Goal: Check status: Check status

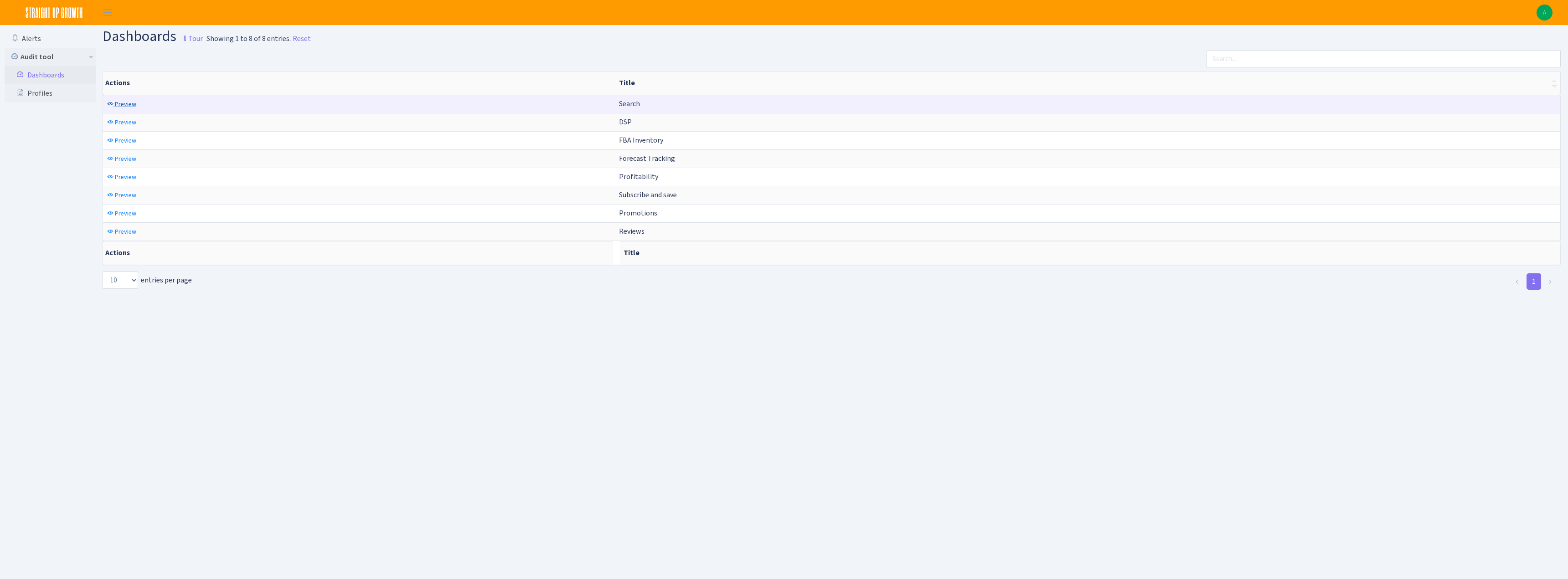
click at [127, 105] on span "Preview" at bounding box center [126, 105] width 21 height 9
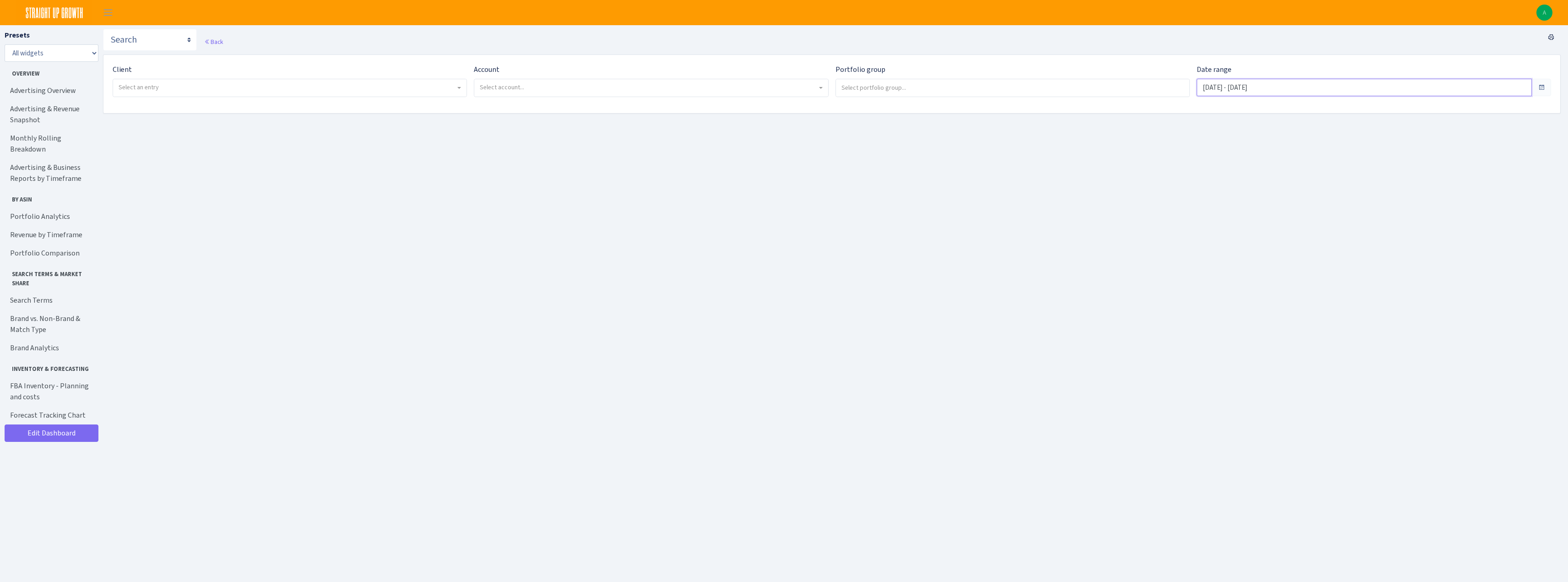
click at [1270, 86] on input "Jul 11, 2025 - Aug 9, 2025" at bounding box center [1364, 87] width 335 height 17
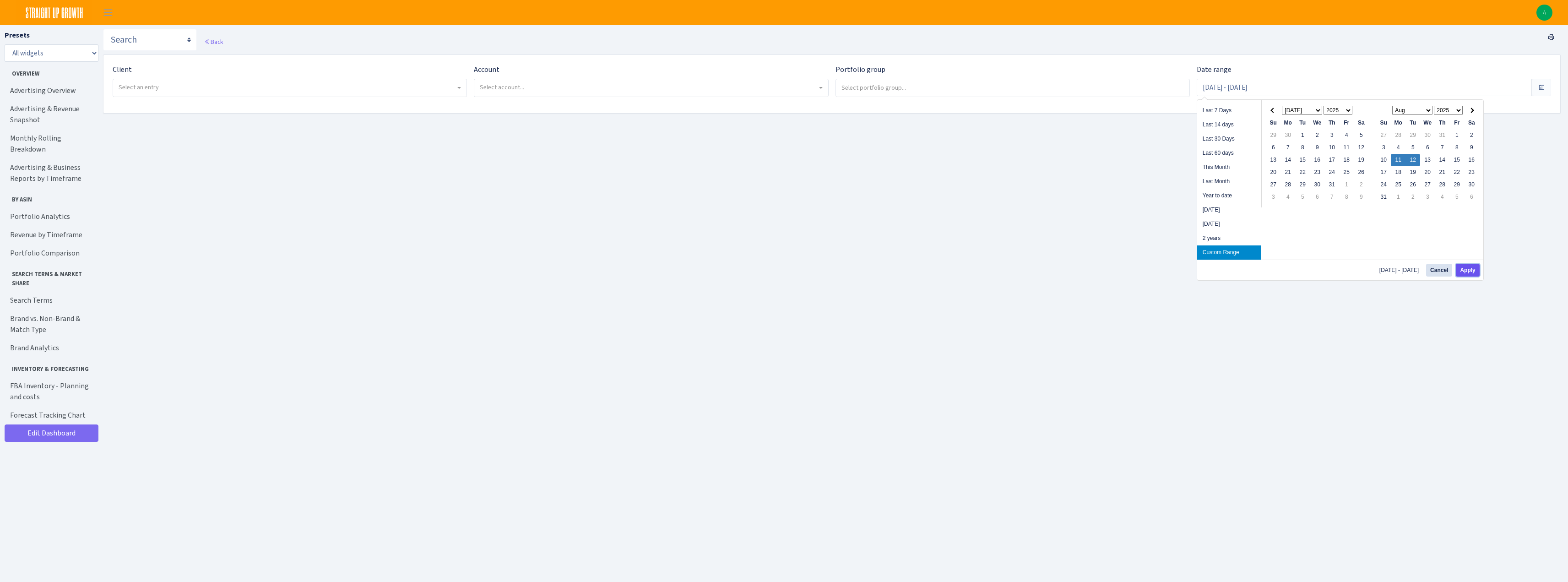
click at [1467, 272] on button "Apply" at bounding box center [1467, 270] width 23 height 13
type input "Aug 11, 2025 - Aug 12, 2025"
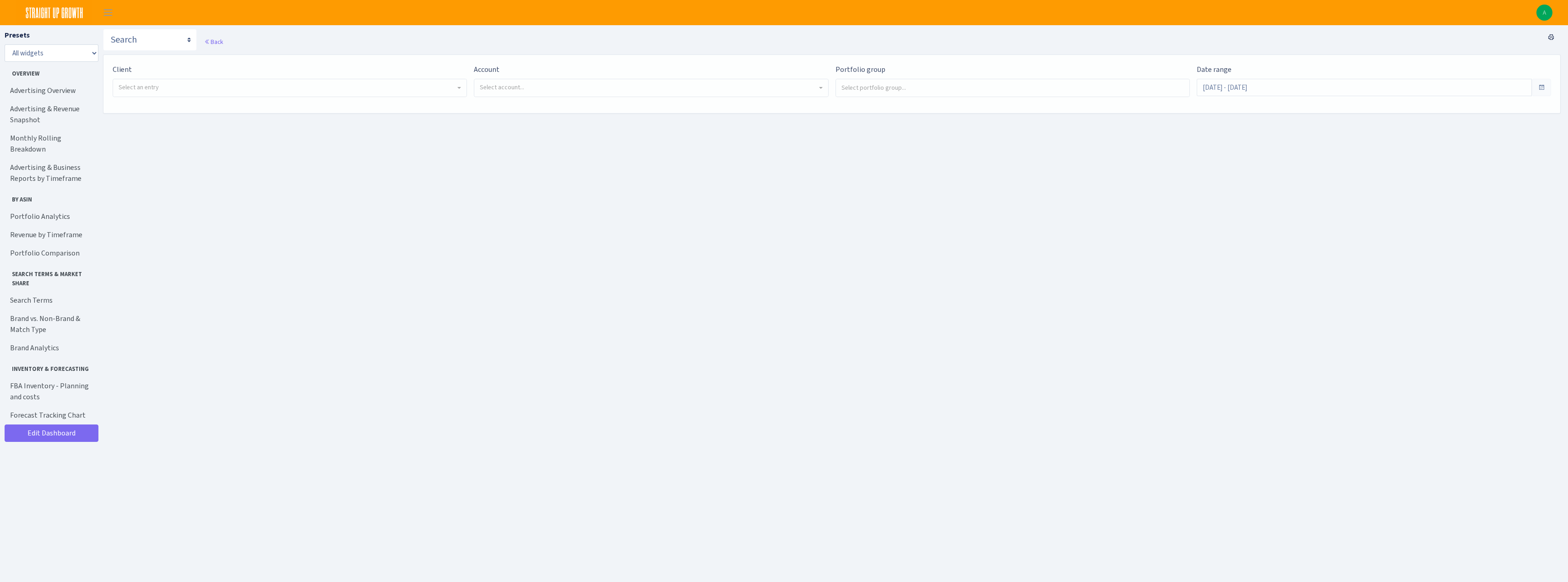
click at [190, 81] on span "Select an entry" at bounding box center [290, 88] width 353 height 17
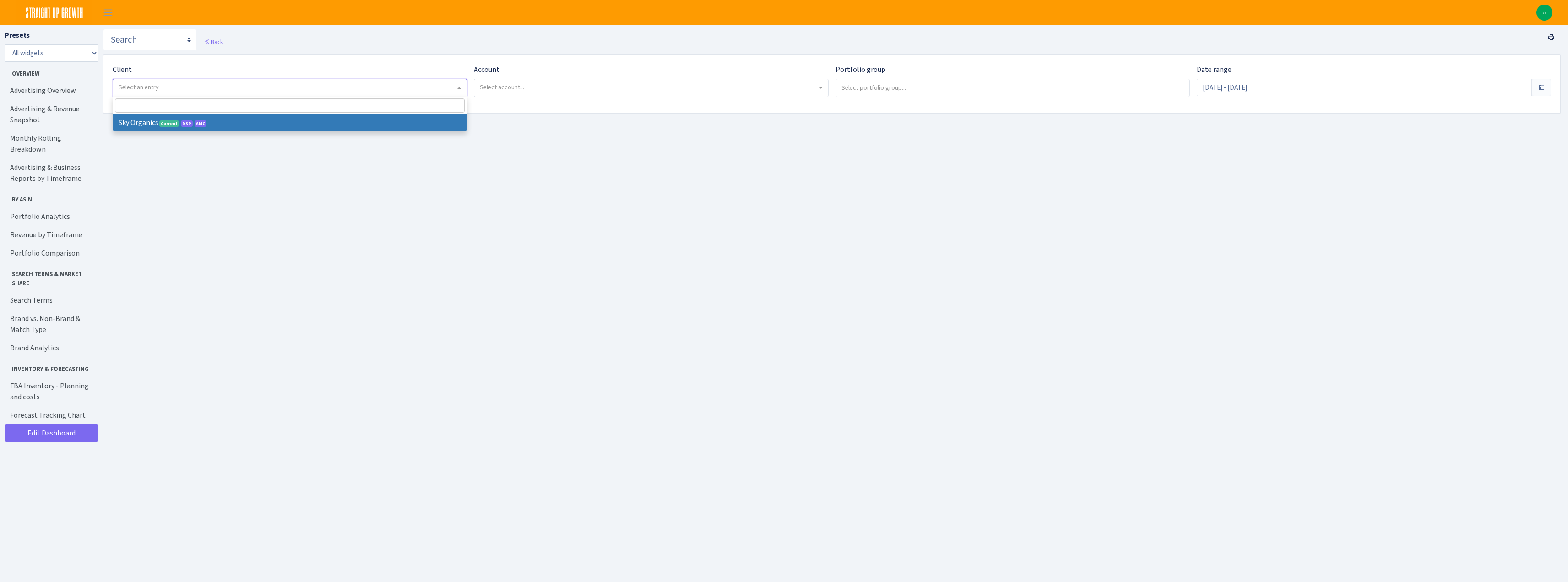
select select "328"
select select
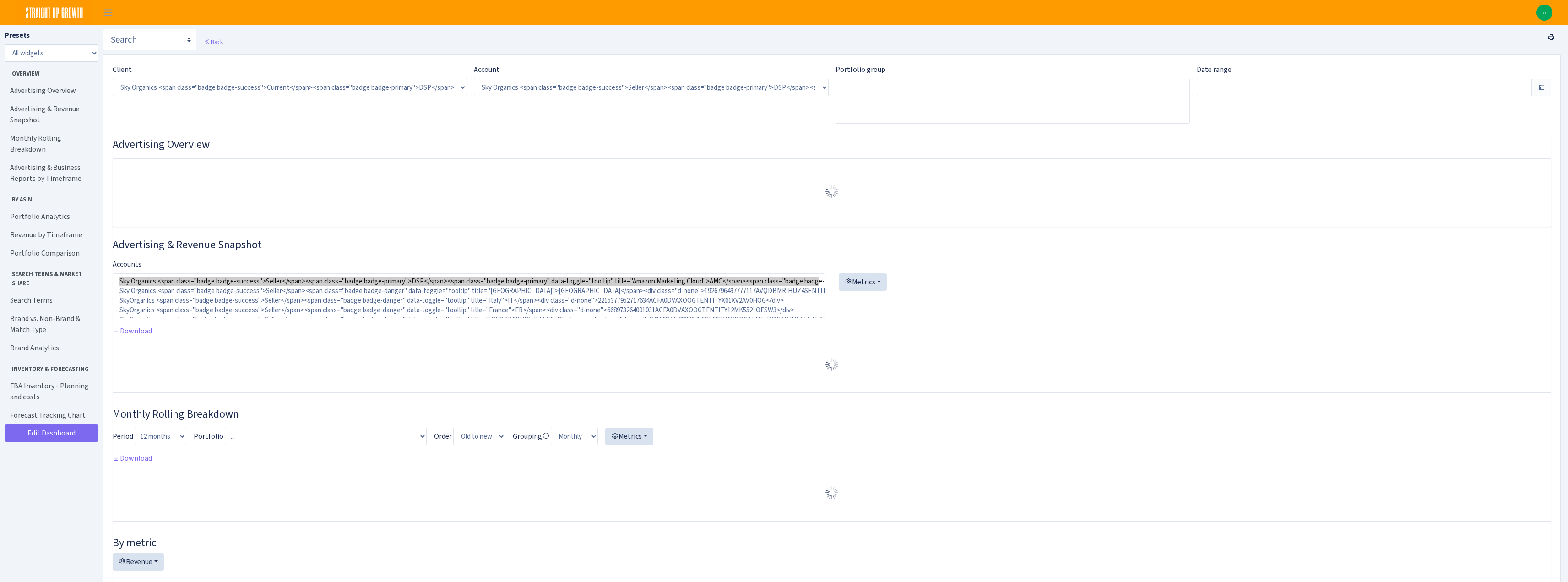
select select "[CREDIT_CARD_NUMBER]"
type input "[DATE] - [DATE]"
click at [531, 86] on div "Account ) Select account... Sky Organics <span class="badge badge-success">Sell…" at bounding box center [651, 80] width 355 height 32
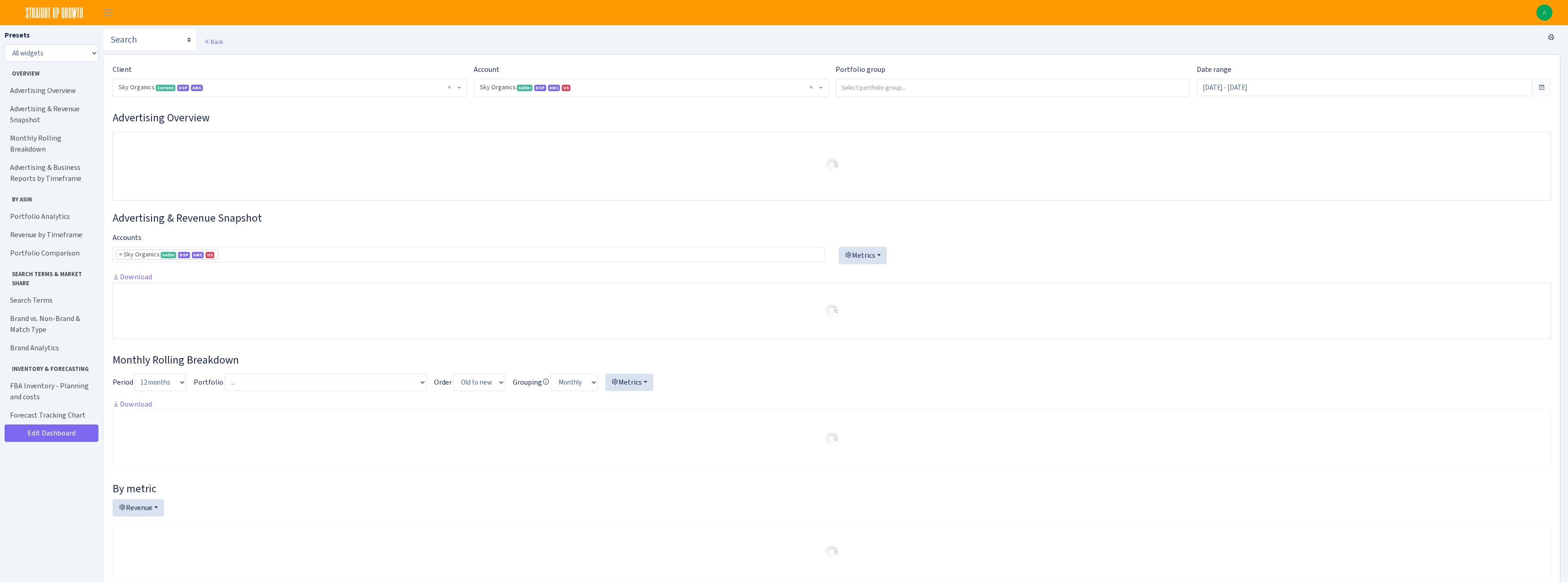
click at [607, 48] on div "Back" at bounding box center [831, 42] width 1458 height 26
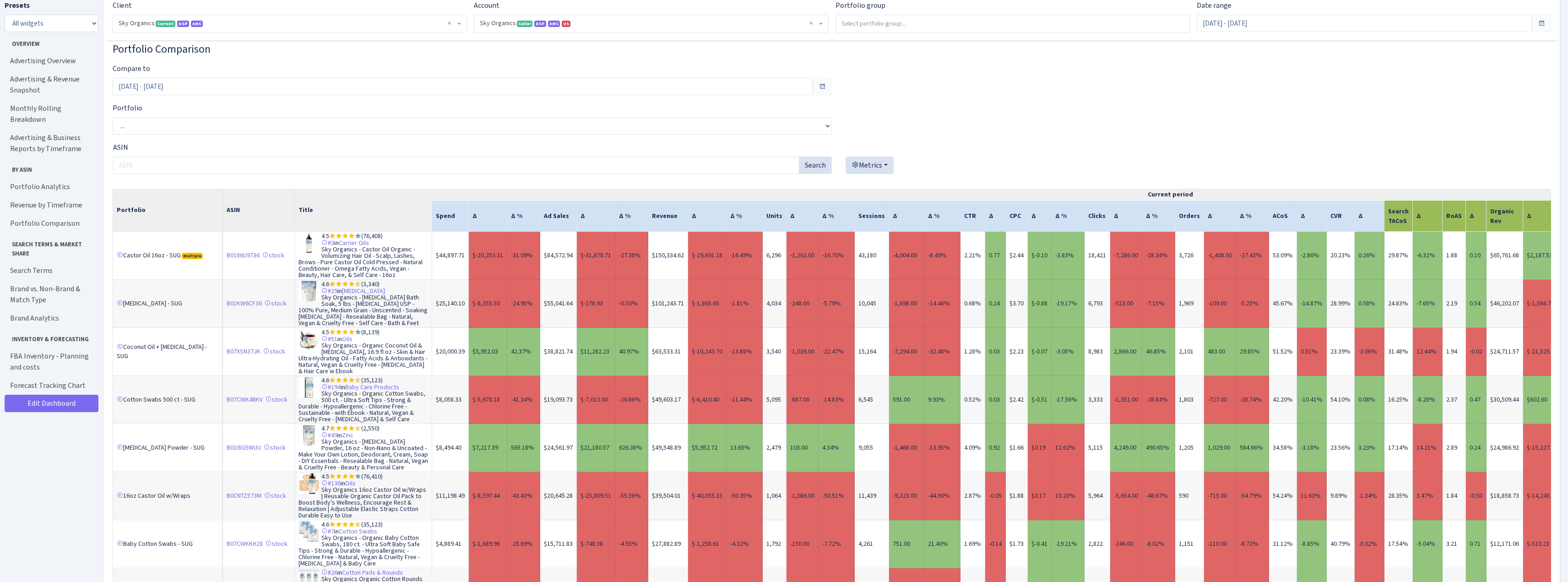
scroll to position [3344, 0]
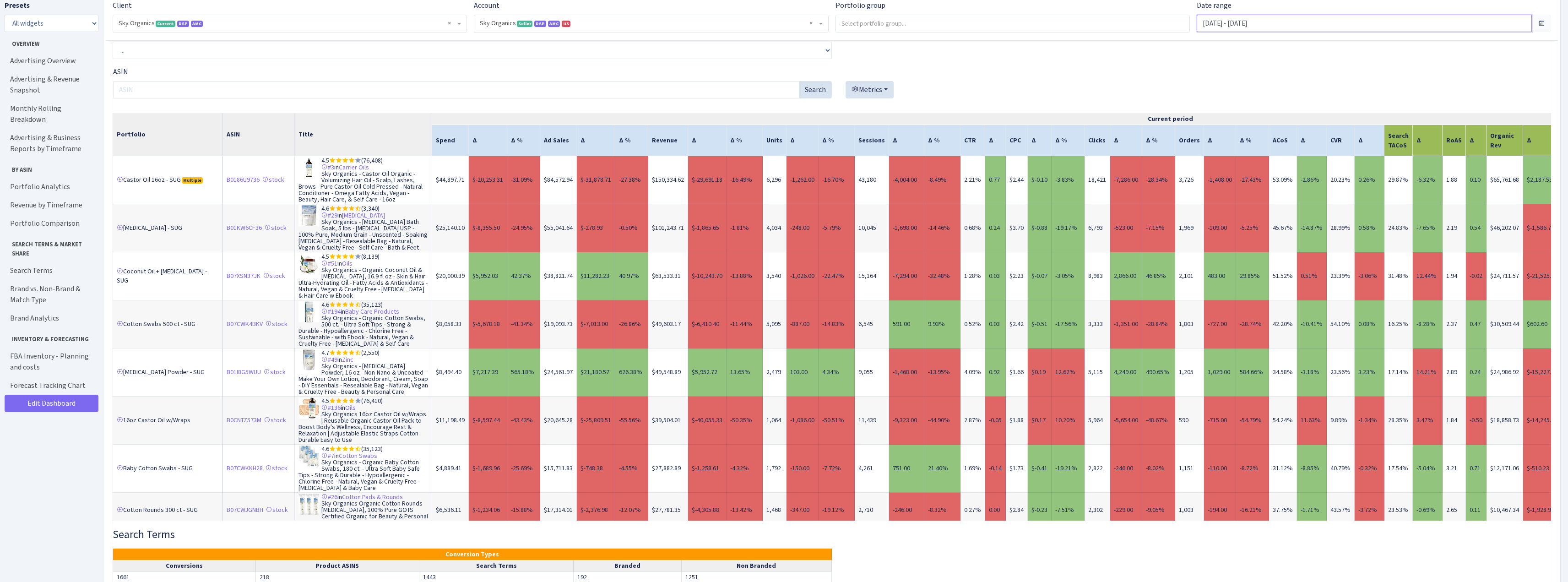
click at [1250, 23] on input "Jul 14, 2025 - Aug 12, 2025" at bounding box center [1364, 23] width 335 height 17
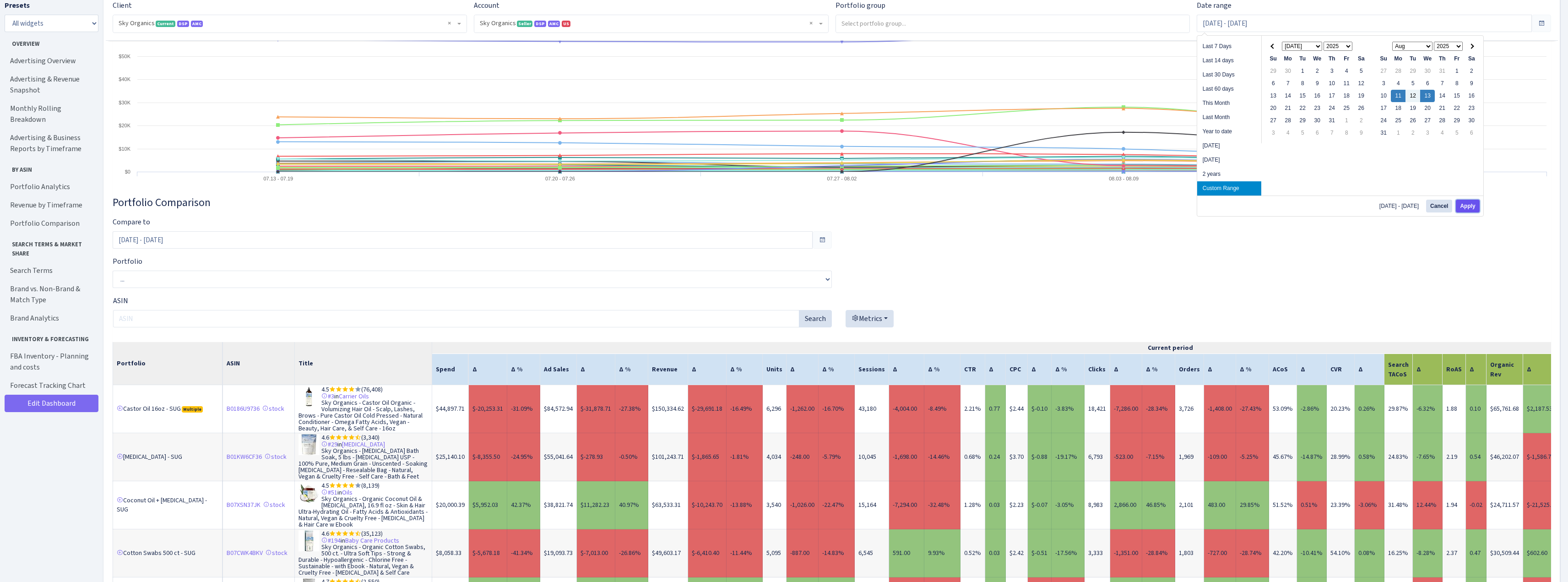
click at [1467, 207] on button "Apply" at bounding box center [1467, 206] width 23 height 13
type input "Aug 11, 2025 - Aug 13, 2025"
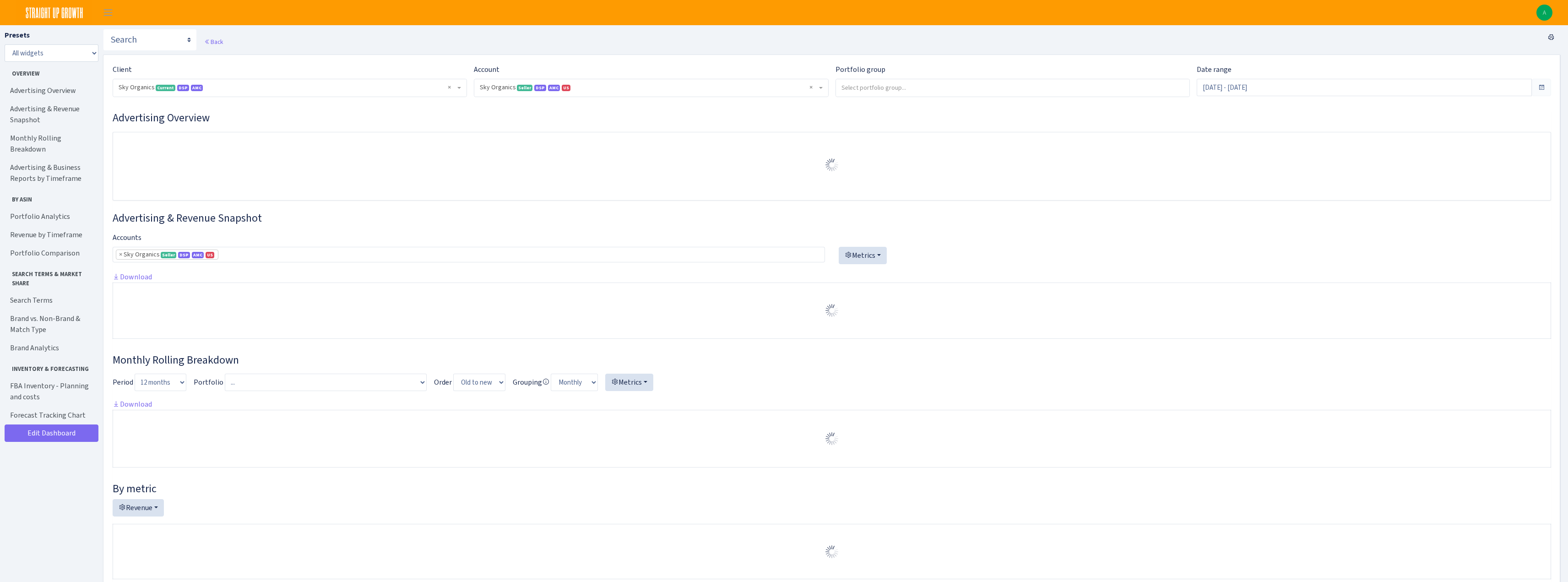
select select "[CREDIT_CARD_NUMBER]"
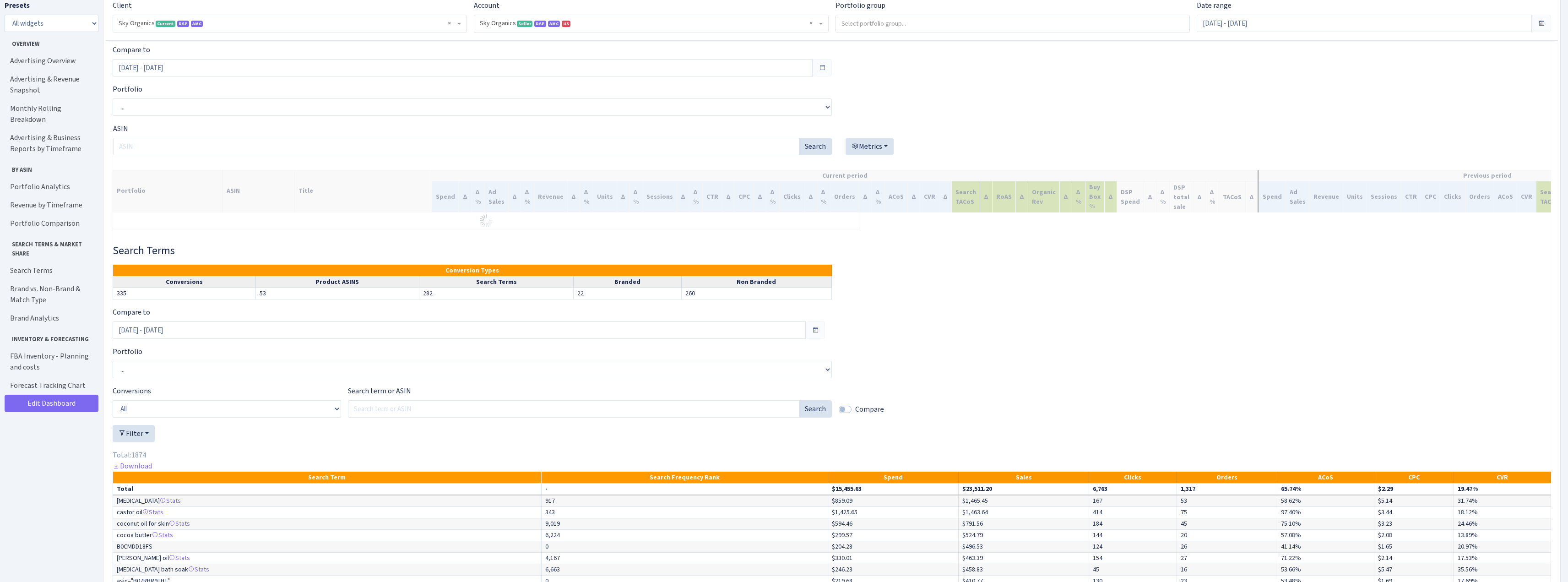
scroll to position [3161, 0]
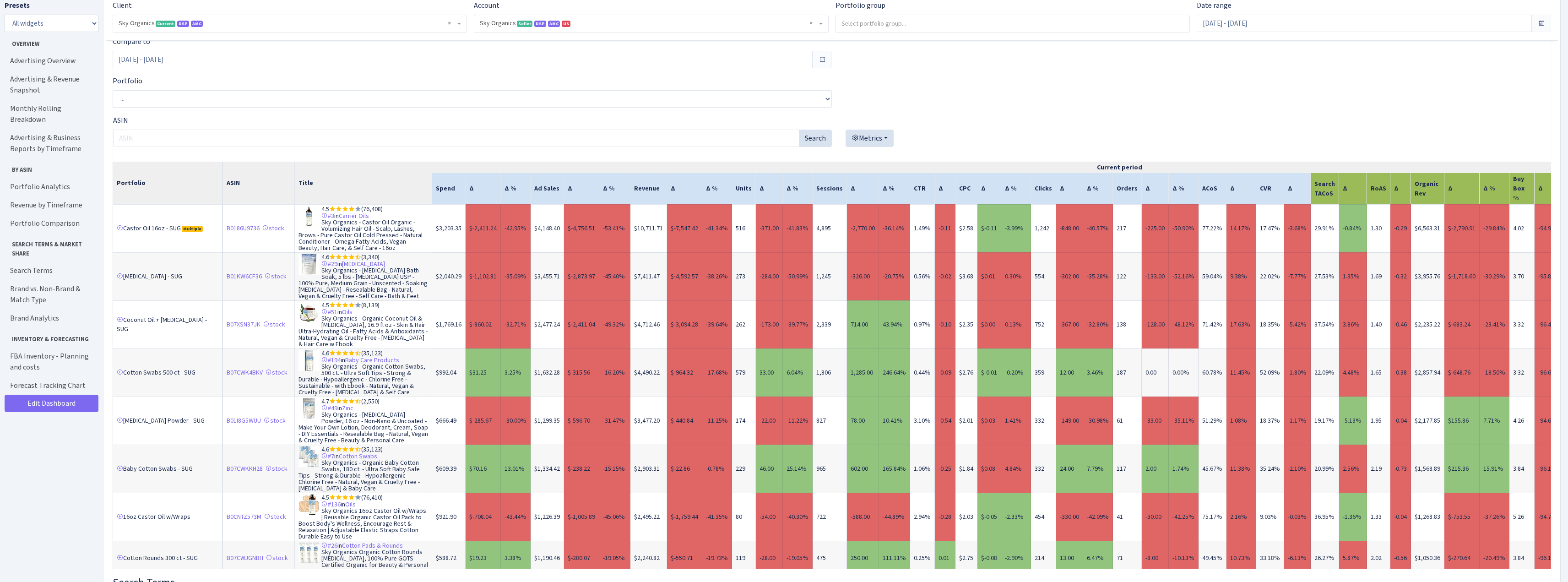
click at [1355, 235] on td "-0.84%" at bounding box center [1353, 229] width 28 height 48
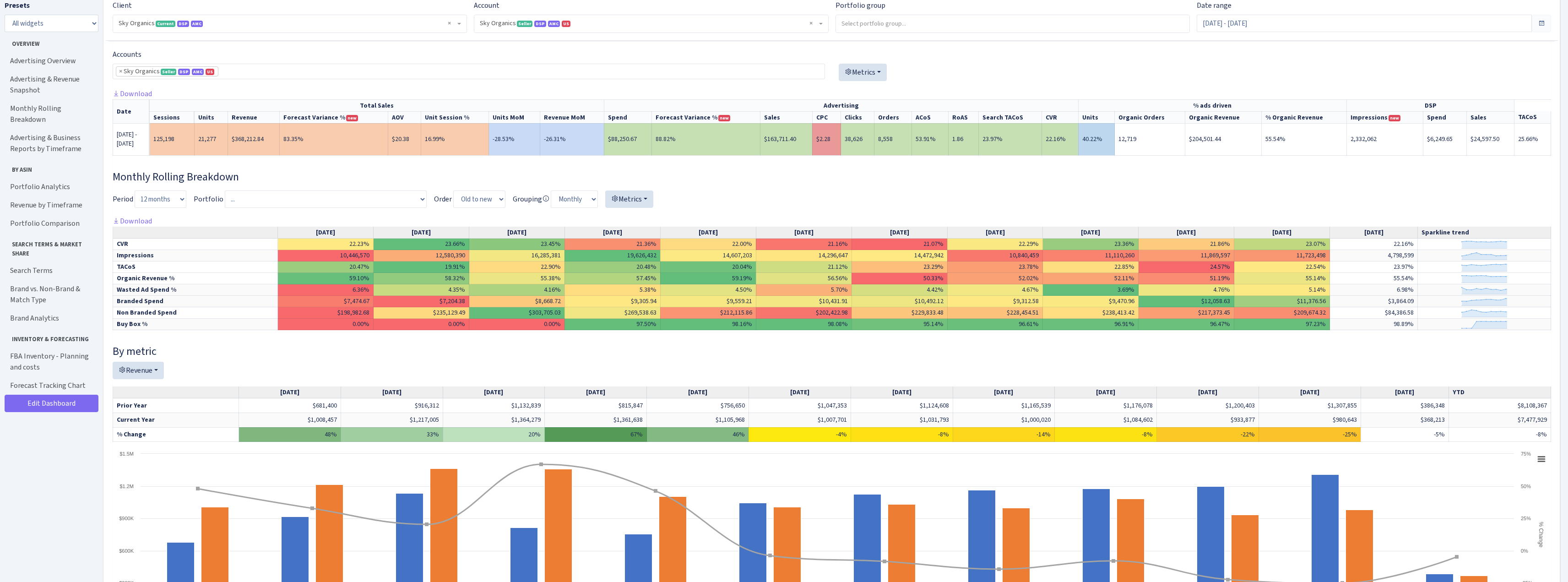
scroll to position [0, 0]
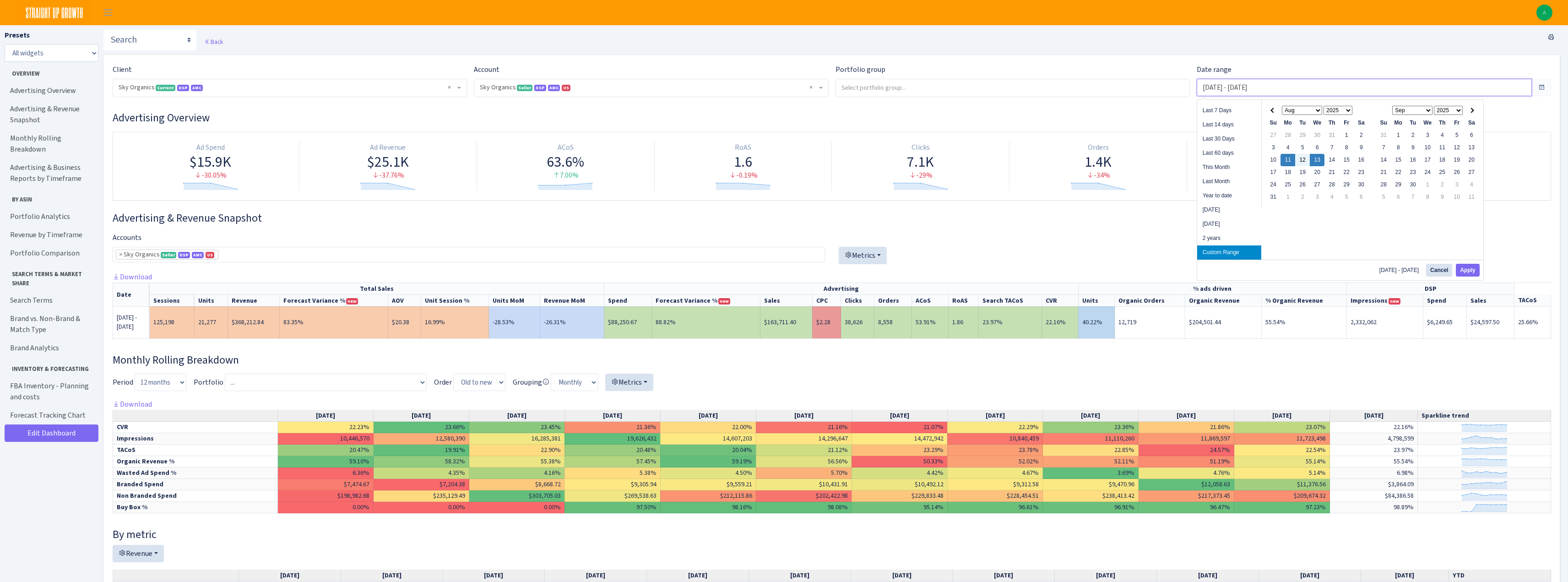
click at [1216, 91] on input "Aug 11, 2025 - Aug 13, 2025" at bounding box center [1364, 87] width 335 height 17
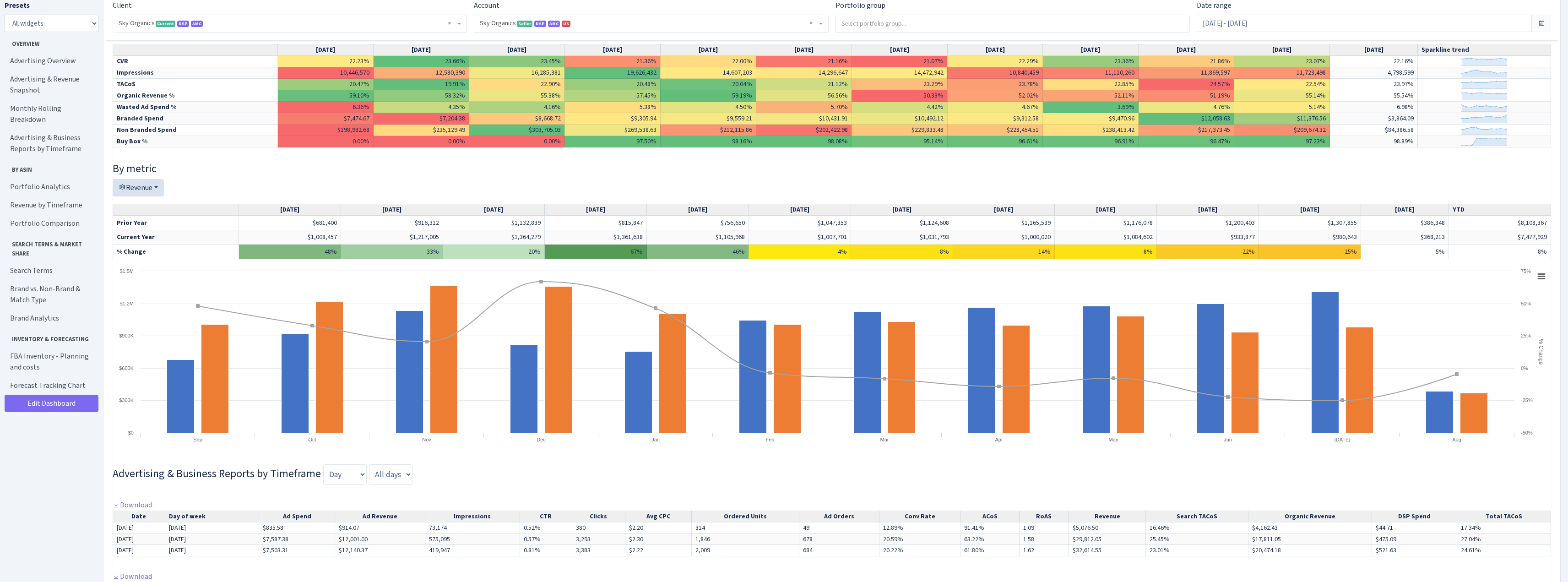
scroll to position [275, 0]
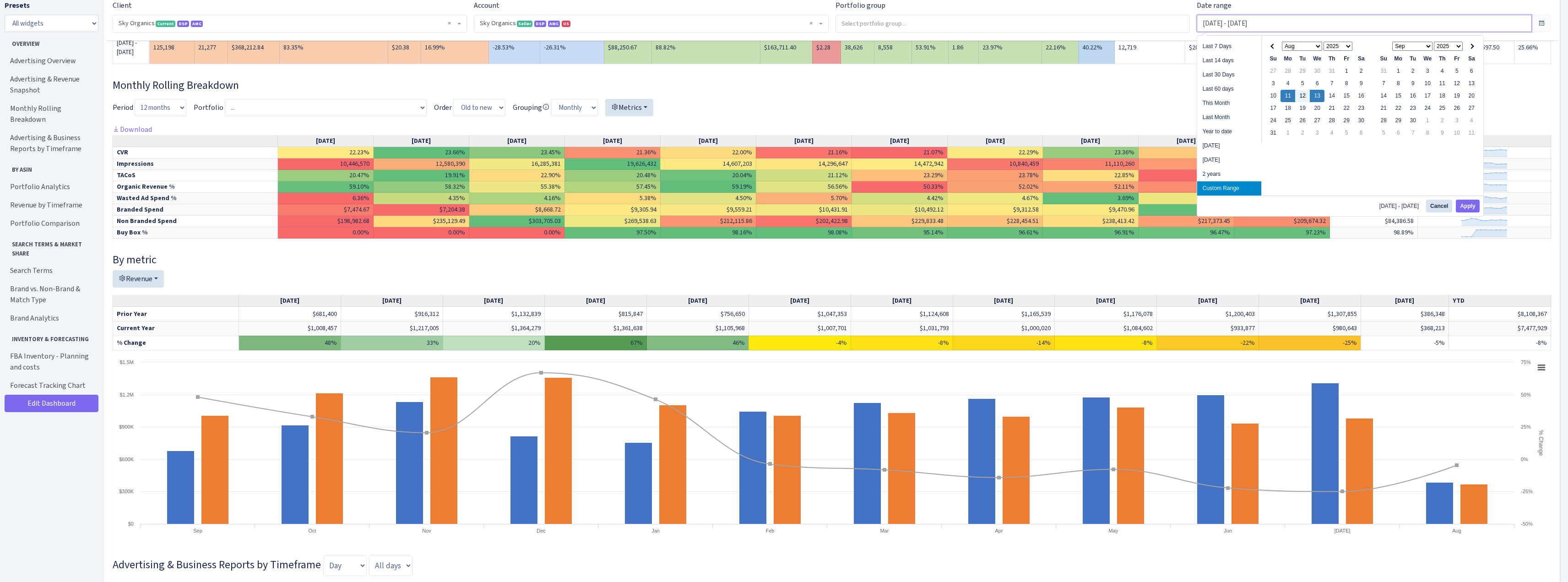
click at [1259, 22] on input "Aug 11, 2025 - Aug 13, 2025" at bounding box center [1364, 23] width 335 height 17
click at [1233, 132] on li "Year to date" at bounding box center [1229, 132] width 64 height 14
type input "[DATE] - [DATE]"
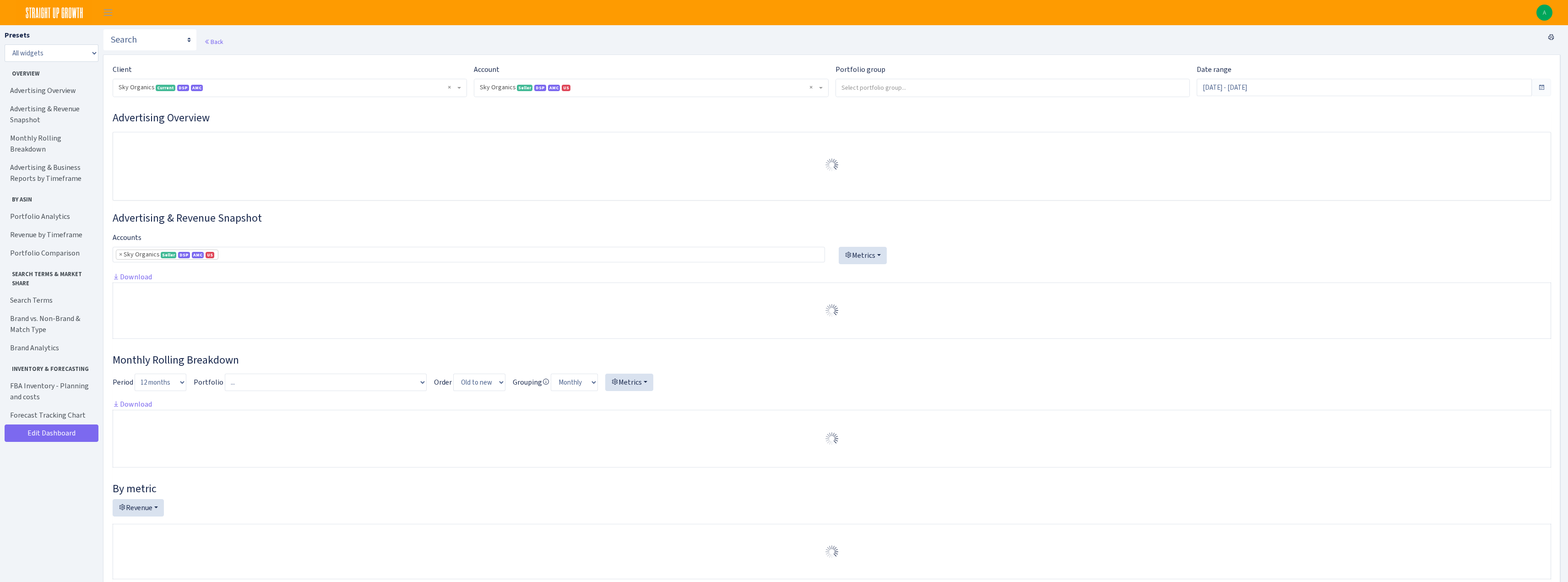
select select "[CREDIT_CARD_NUMBER]"
